Goal: Transaction & Acquisition: Book appointment/travel/reservation

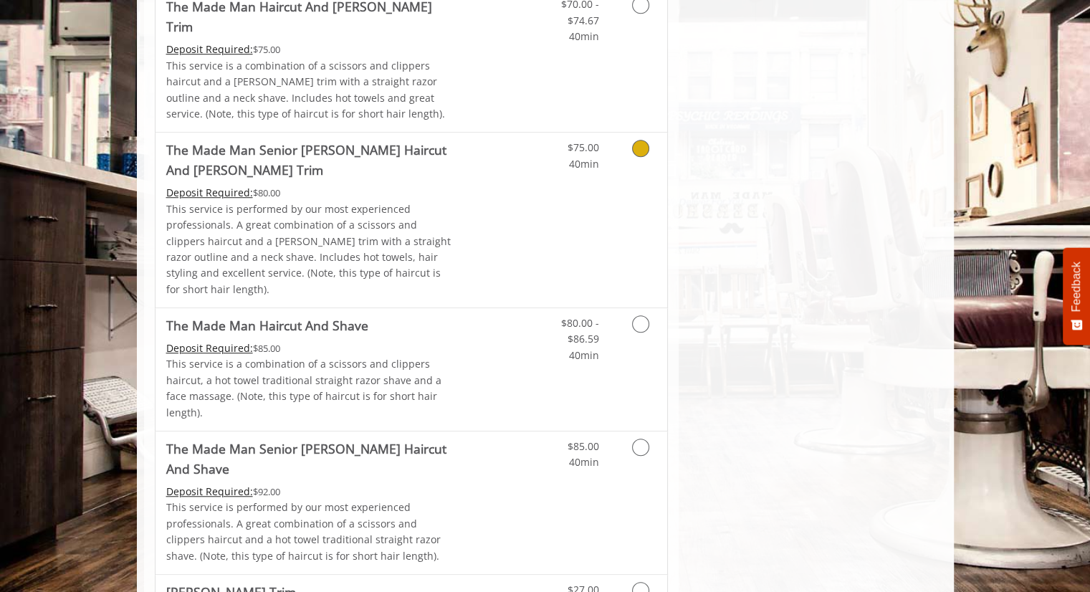
scroll to position [1147, 0]
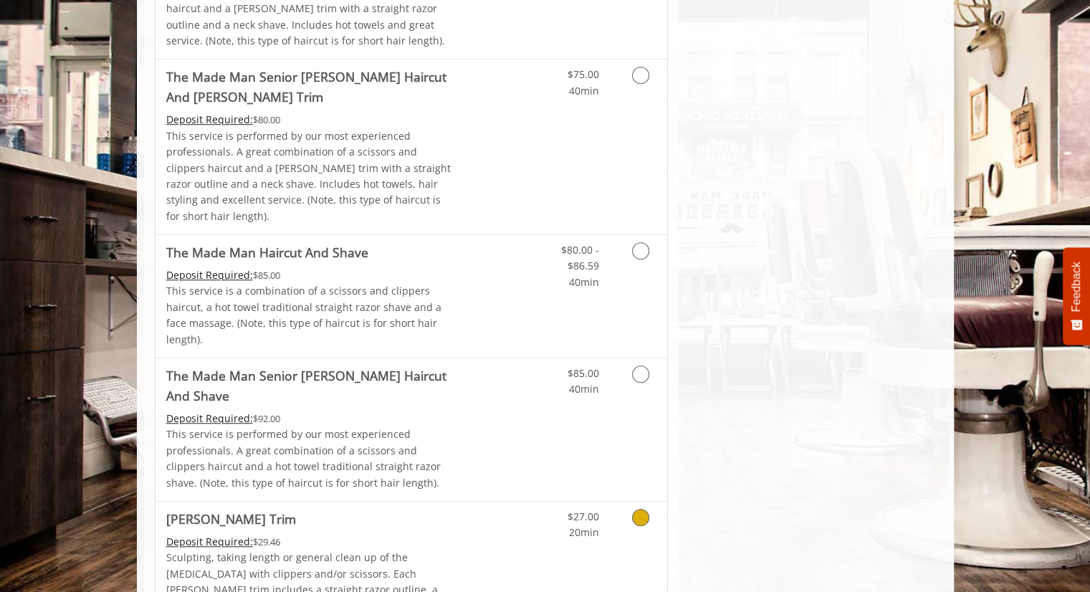
click at [639, 509] on icon "Grooming services" at bounding box center [640, 517] width 17 height 17
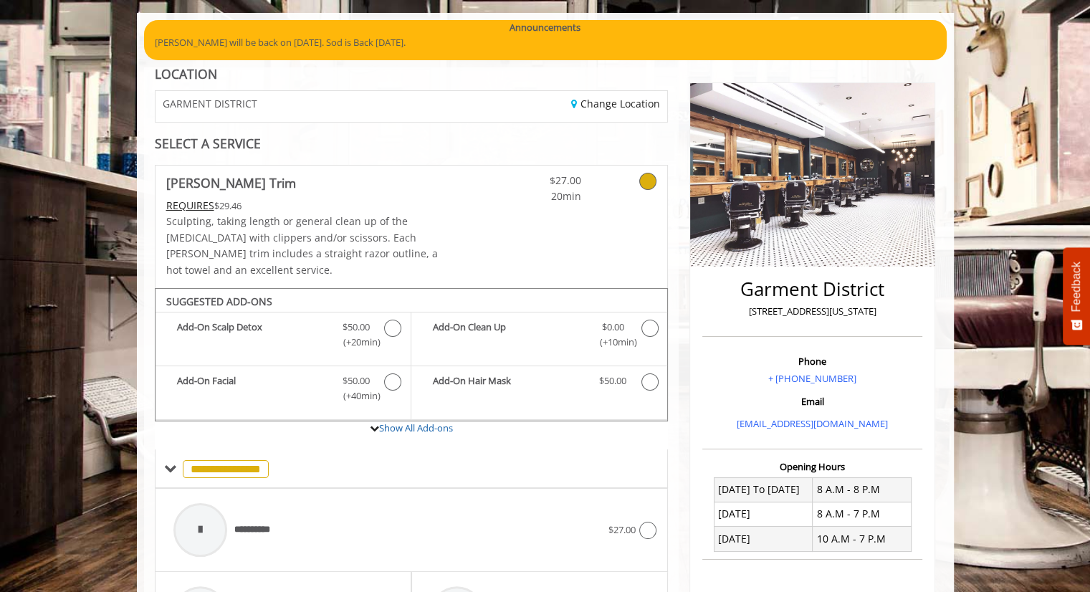
scroll to position [82, 0]
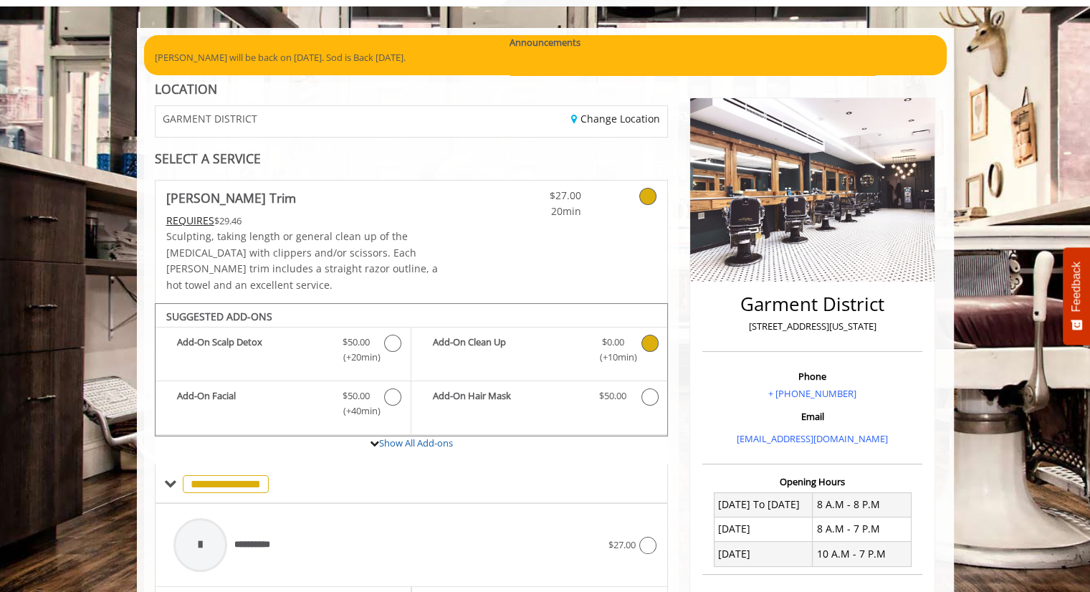
click at [652, 335] on icon "Beard Trim Add-onS" at bounding box center [650, 343] width 17 height 17
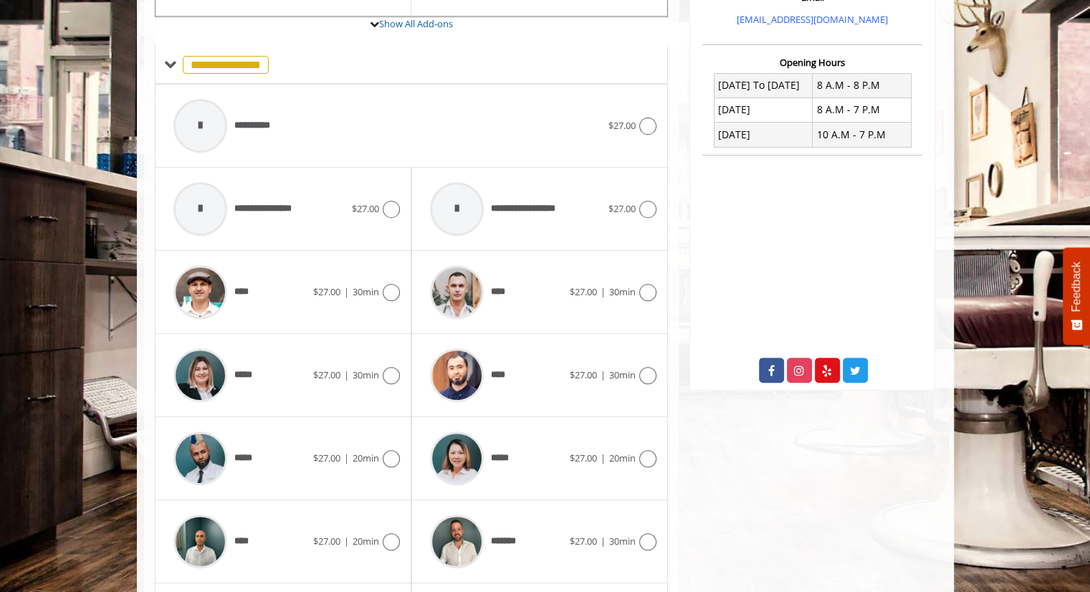
scroll to position [608, 0]
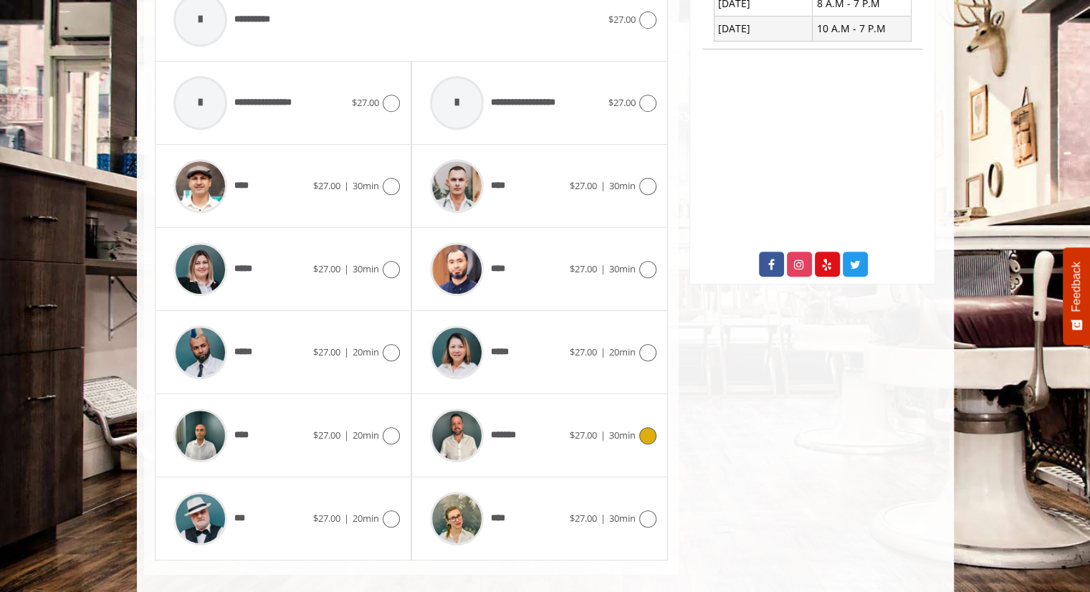
click at [641, 427] on icon at bounding box center [647, 435] width 17 height 17
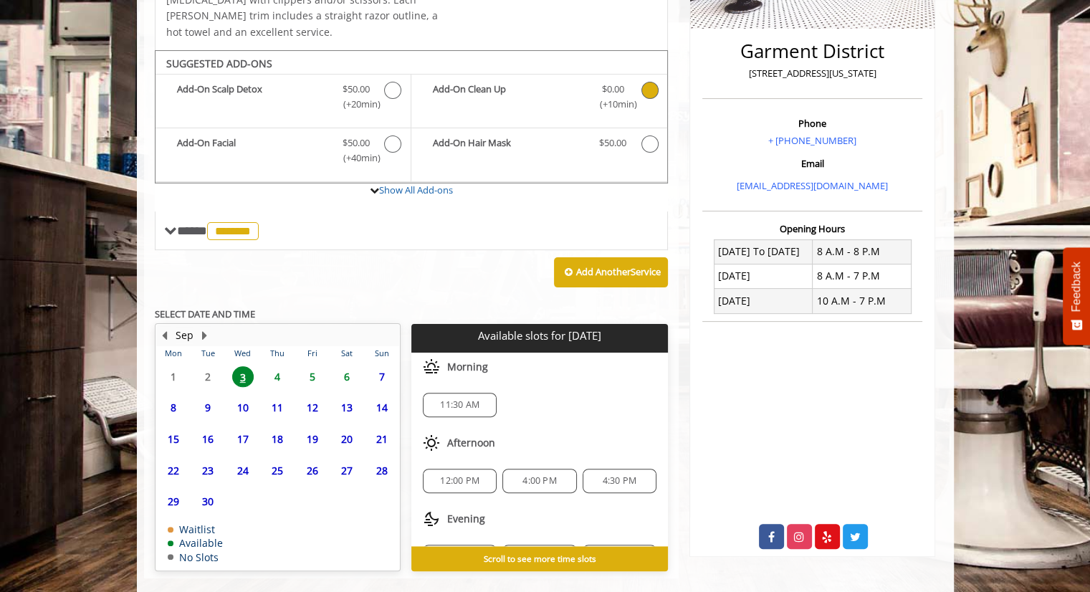
scroll to position [339, 0]
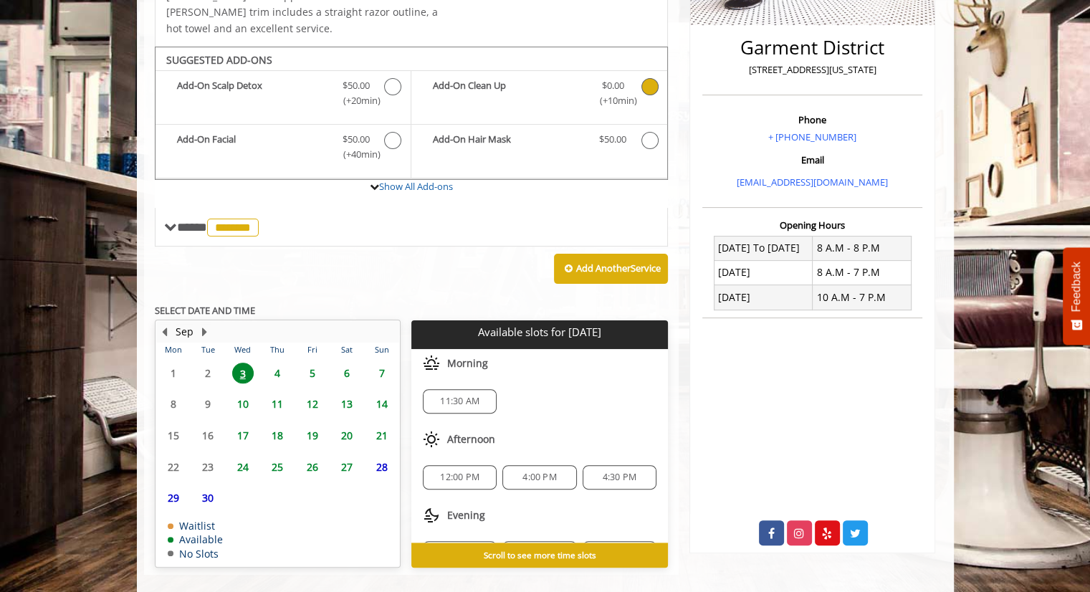
click at [271, 363] on span "4" at bounding box center [278, 373] width 22 height 21
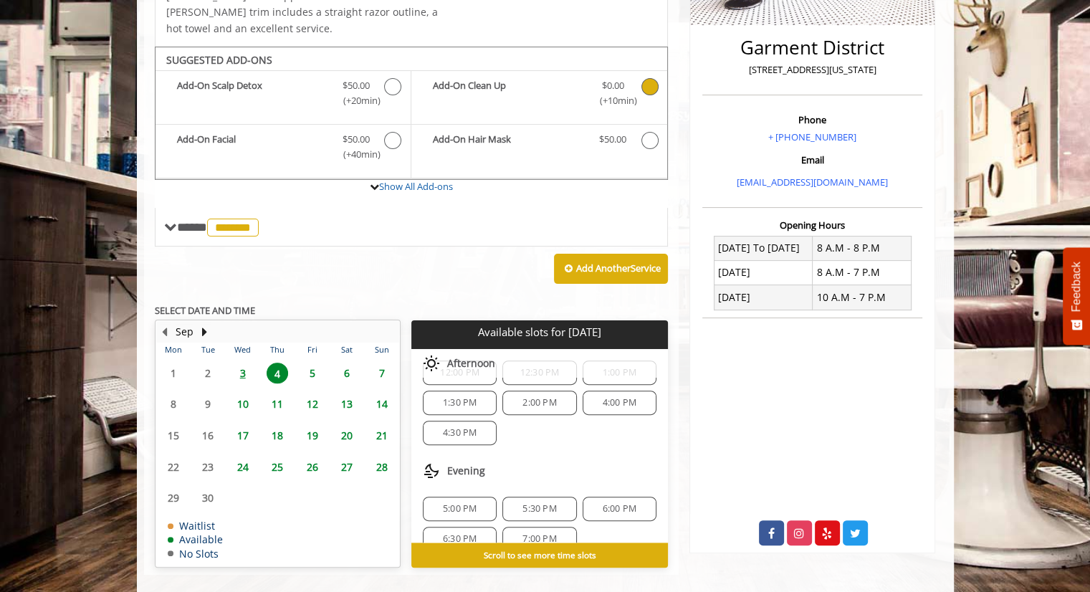
scroll to position [123, 0]
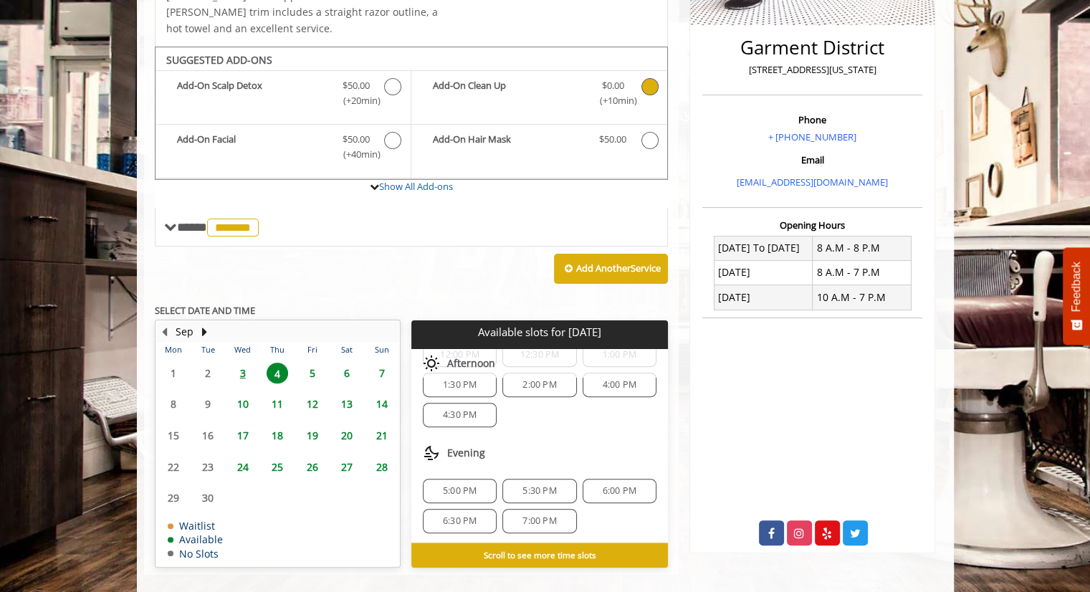
click at [527, 485] on span "5:30 PM" at bounding box center [540, 490] width 34 height 11
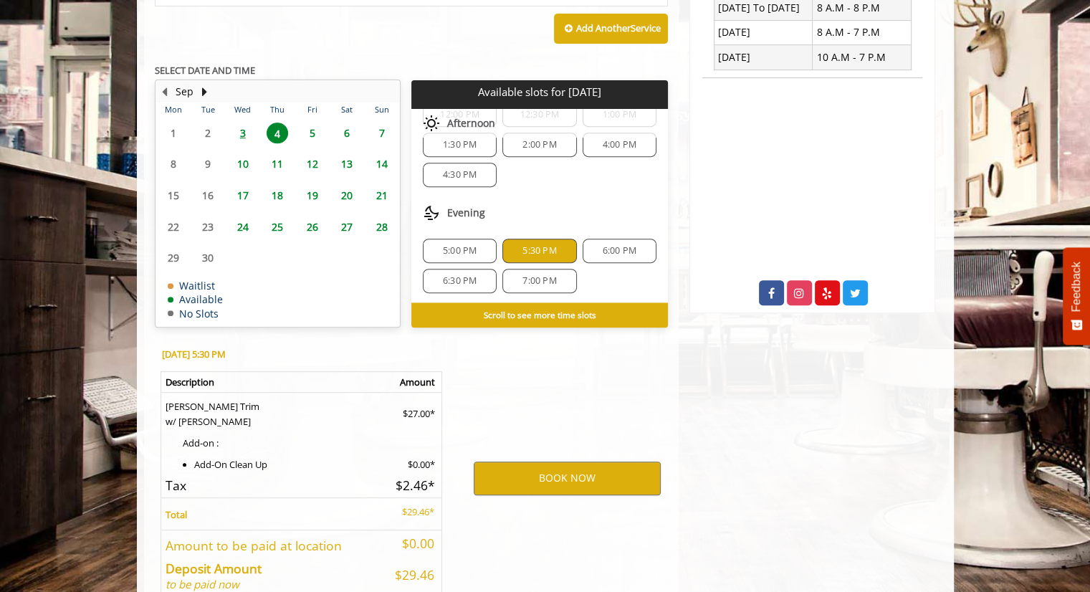
scroll to position [641, 0]
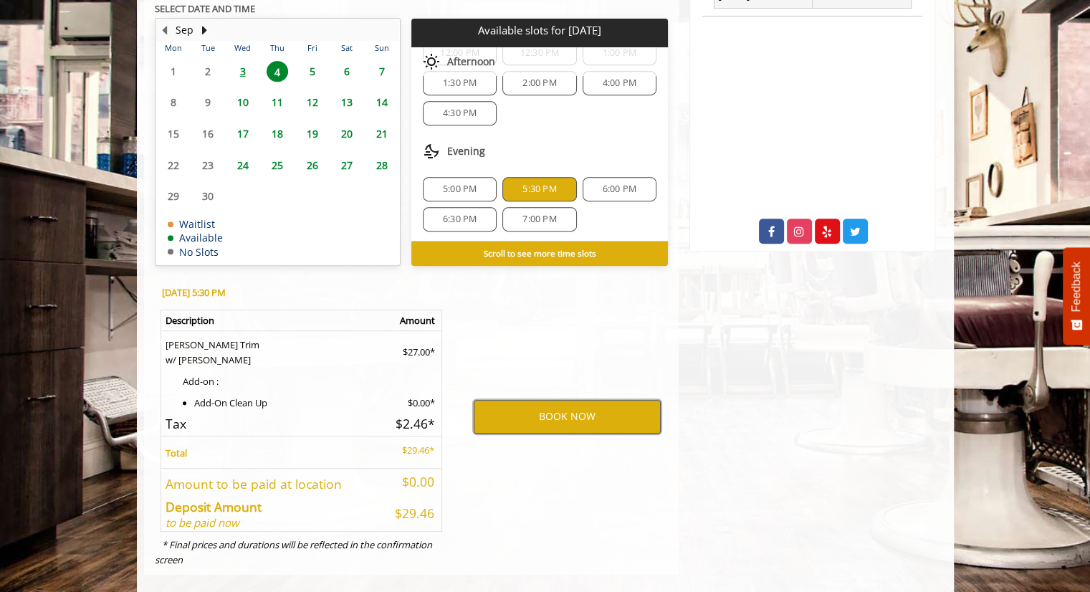
click at [549, 400] on button "BOOK NOW" at bounding box center [567, 416] width 187 height 33
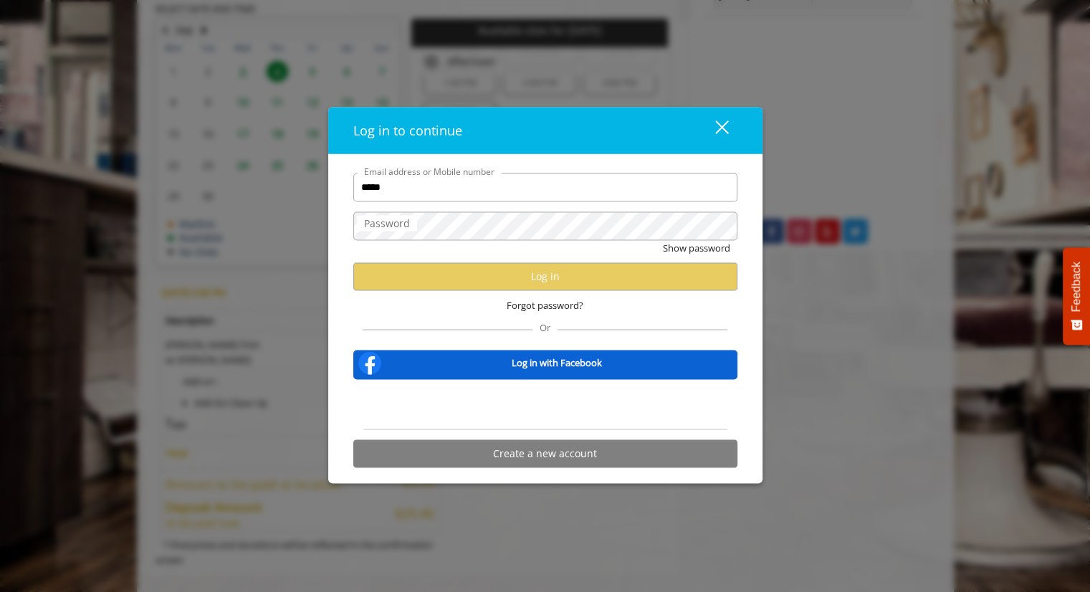
type input "**********"
click at [390, 227] on label "Password" at bounding box center [387, 223] width 60 height 16
click at [551, 310] on span "Forgot password?" at bounding box center [545, 304] width 77 height 15
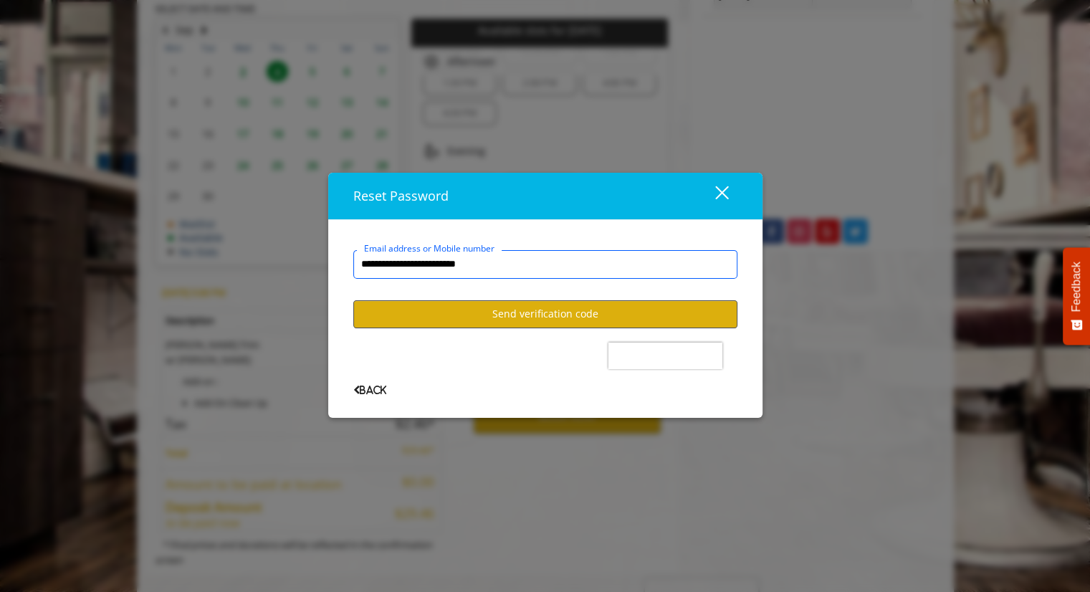
type input "**********"
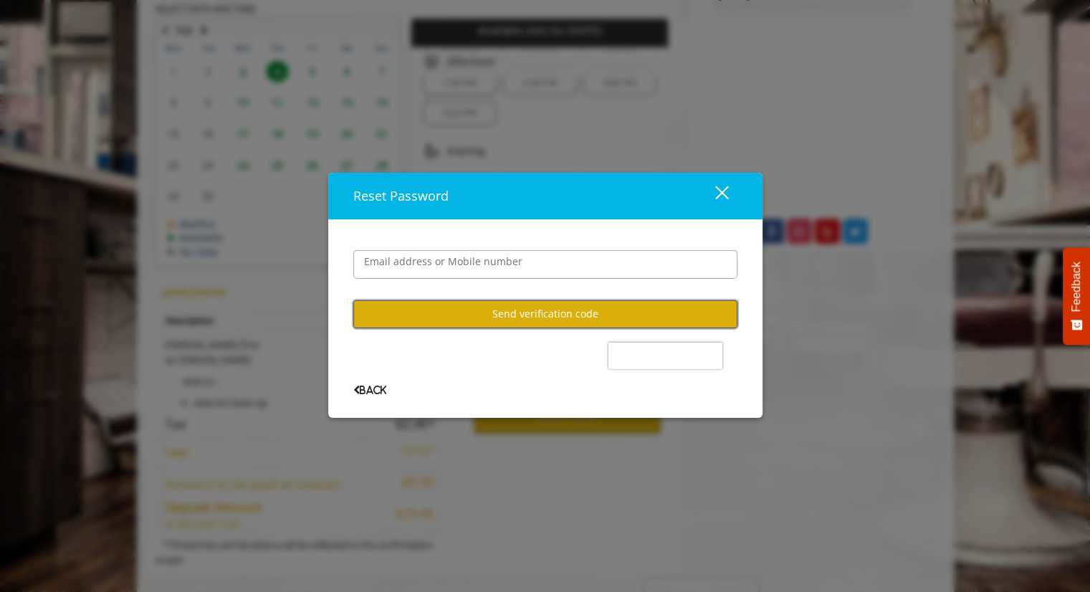
click at [528, 314] on button "Send verification code" at bounding box center [545, 314] width 384 height 28
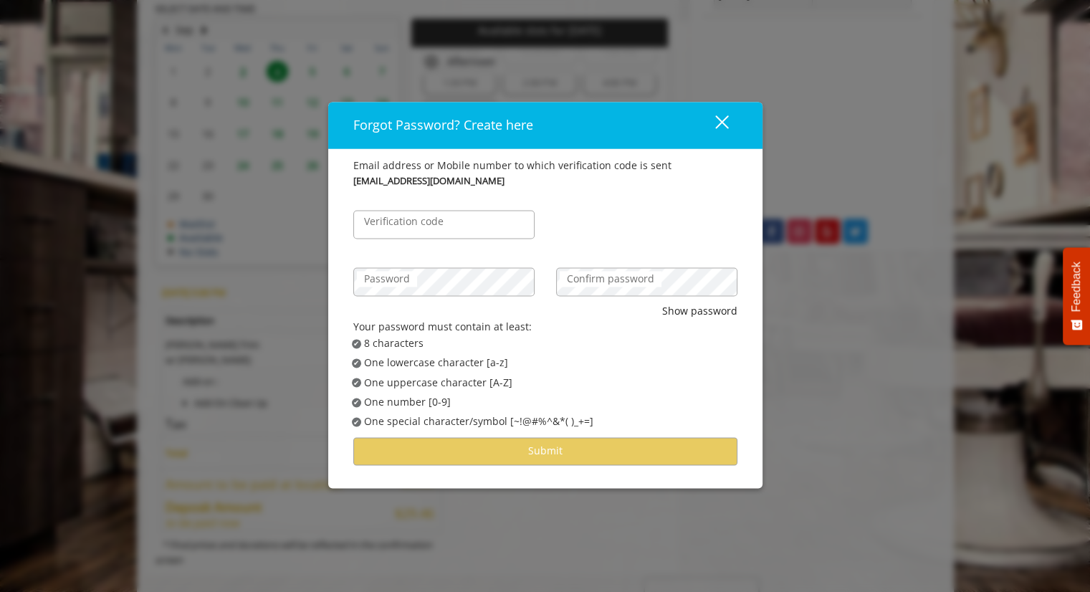
click at [391, 219] on label "Verification code" at bounding box center [404, 222] width 94 height 16
click at [391, 219] on input "Verification code" at bounding box center [443, 224] width 181 height 29
paste input "******"
type input "******"
click at [386, 281] on label "Password" at bounding box center [387, 279] width 60 height 16
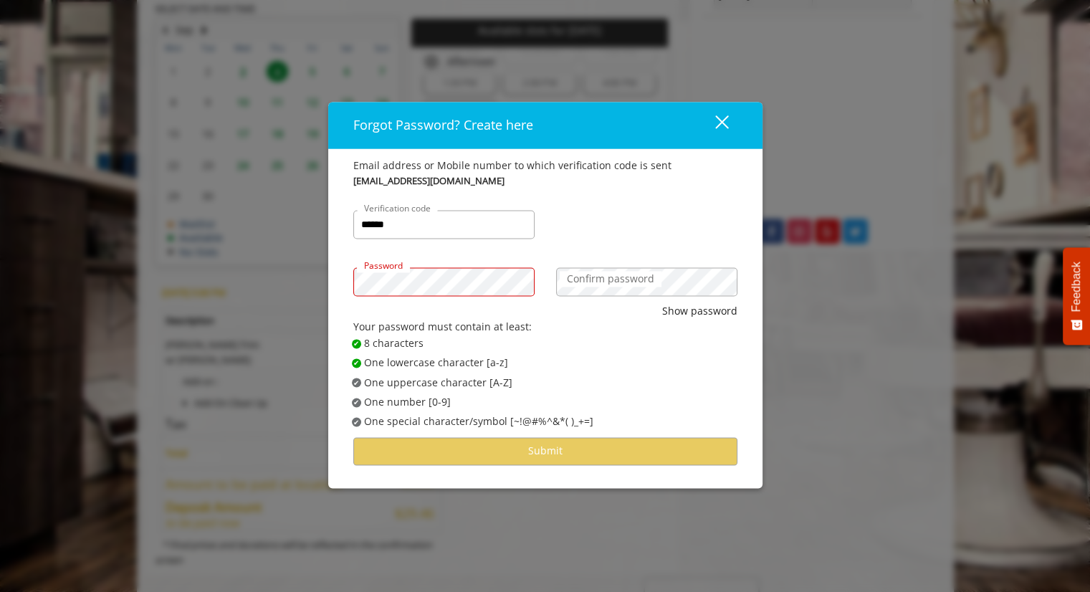
click at [346, 281] on div "Password" at bounding box center [444, 274] width 203 height 57
click at [332, 284] on div "Email address or Mobile number to which verification code is sent [EMAIL_ADDRES…" at bounding box center [545, 318] width 434 height 339
drag, startPoint x: 349, startPoint y: 279, endPoint x: 622, endPoint y: 282, distance: 273.1
click at [622, 282] on label "Confirm password" at bounding box center [611, 279] width 102 height 16
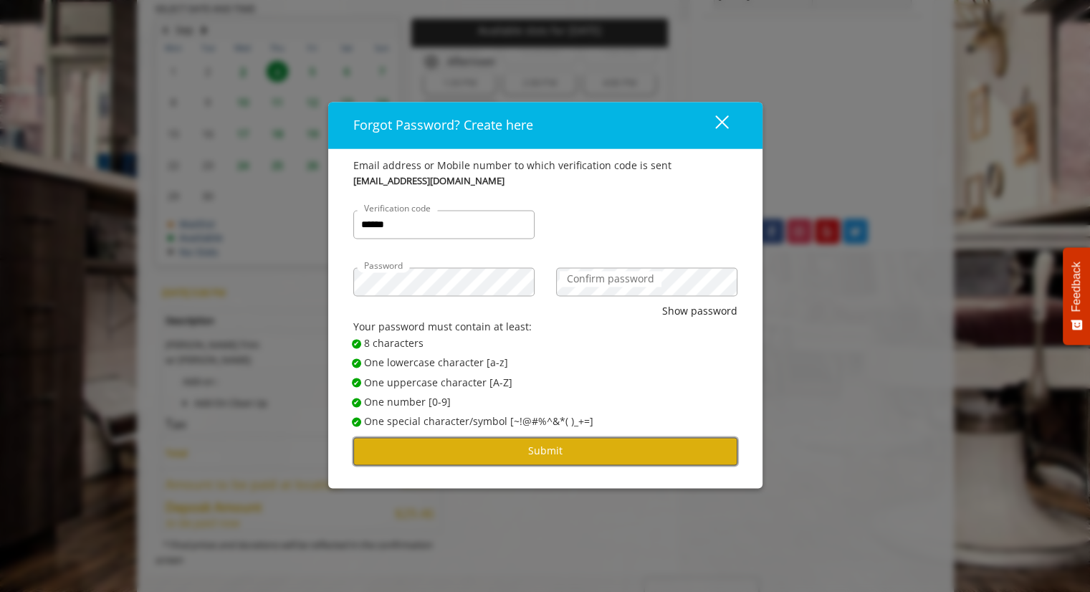
click at [560, 448] on button "Submit" at bounding box center [545, 451] width 384 height 28
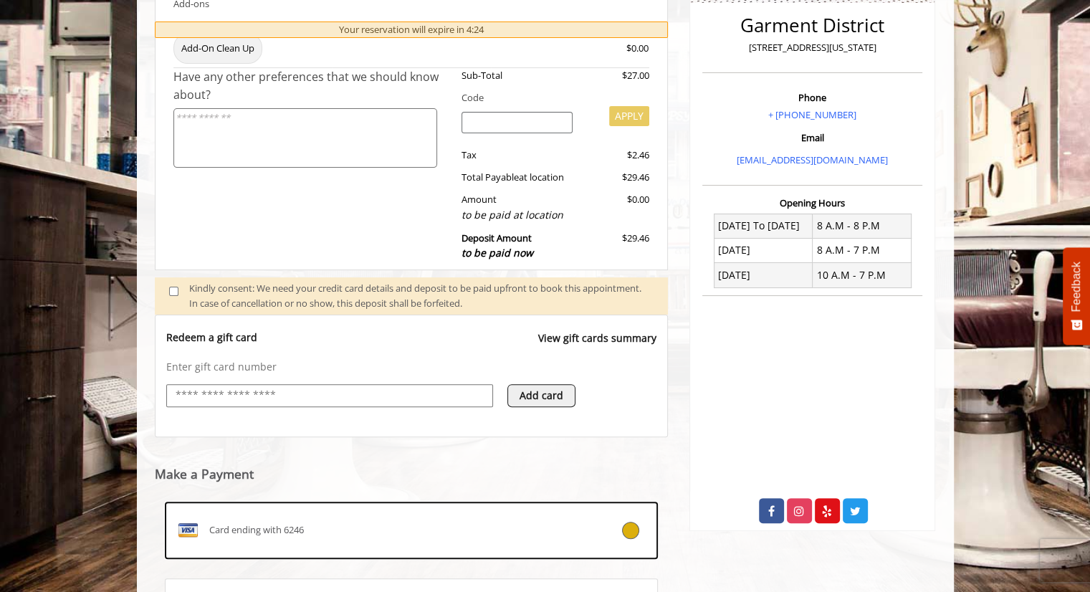
scroll to position [505, 0]
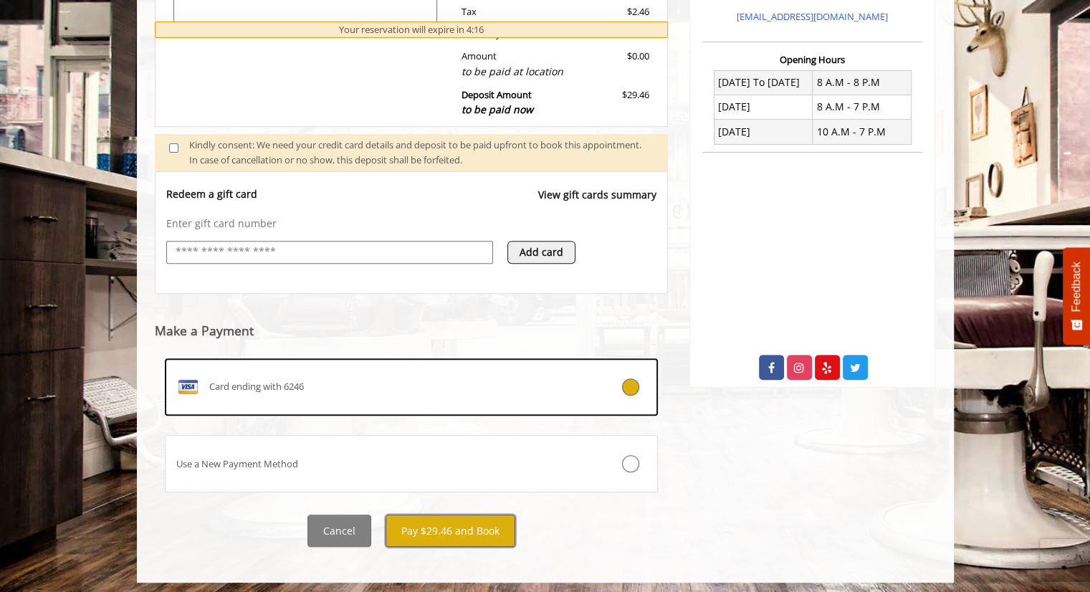
click at [442, 531] on button "Pay $29.46 and Book" at bounding box center [451, 531] width 130 height 32
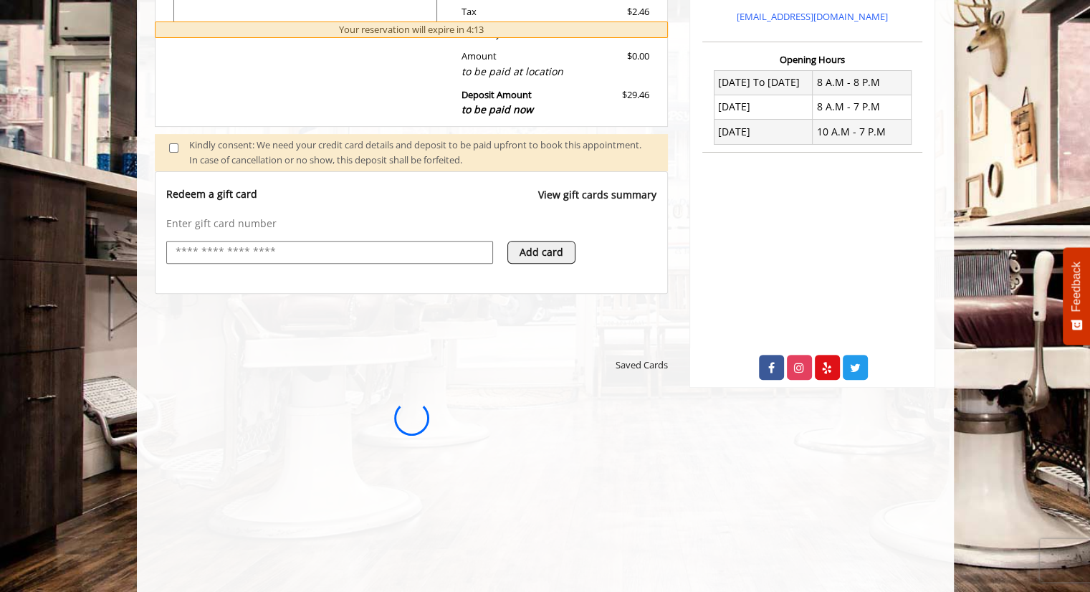
scroll to position [0, 0]
